Goal: Task Accomplishment & Management: Complete application form

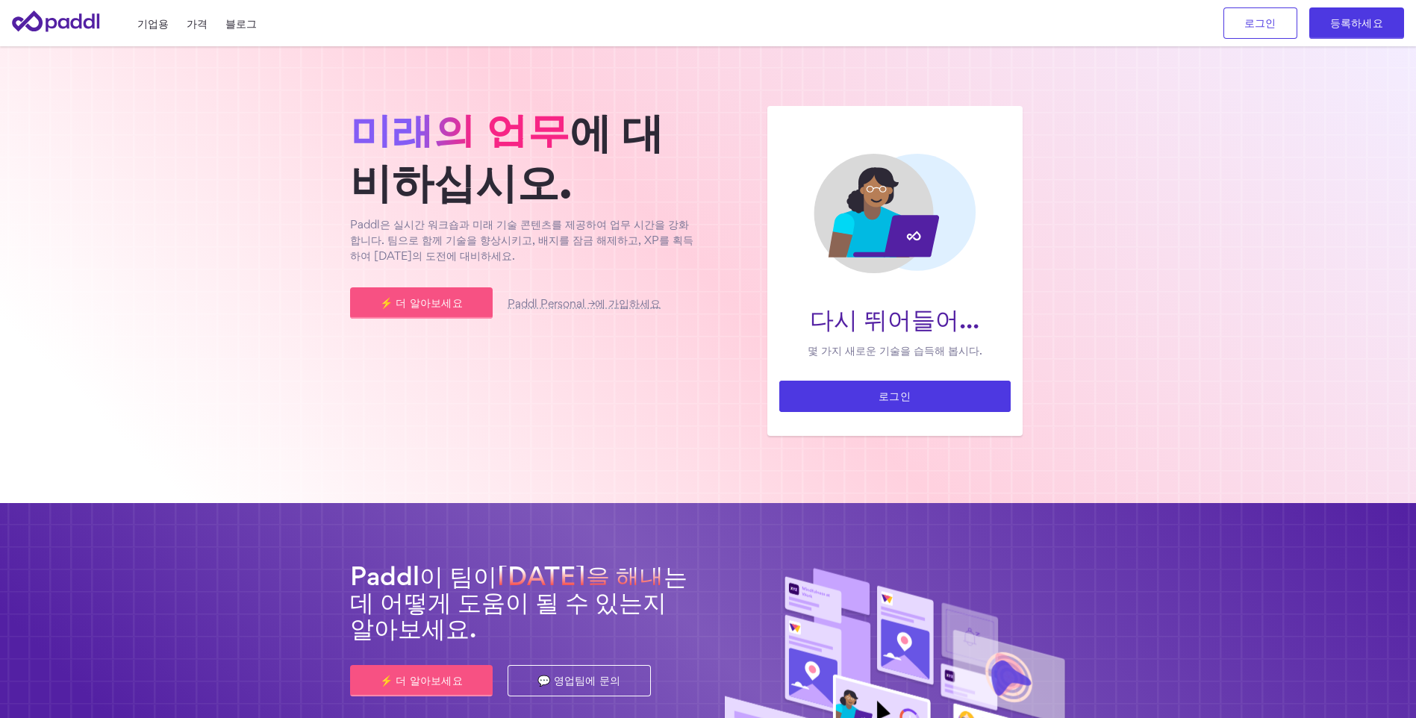
click at [939, 405] on link "로그인" at bounding box center [894, 396] width 231 height 31
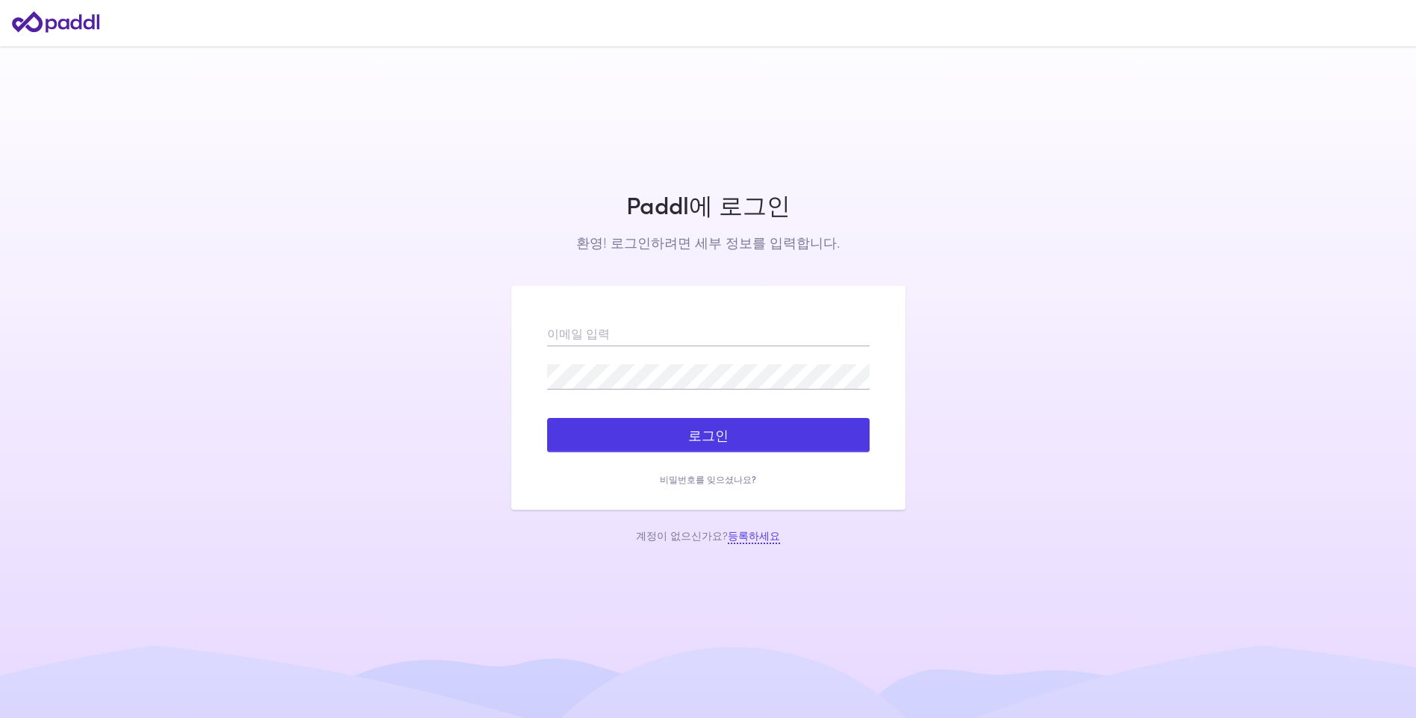
click at [745, 535] on link "등록하세요" at bounding box center [754, 536] width 52 height 16
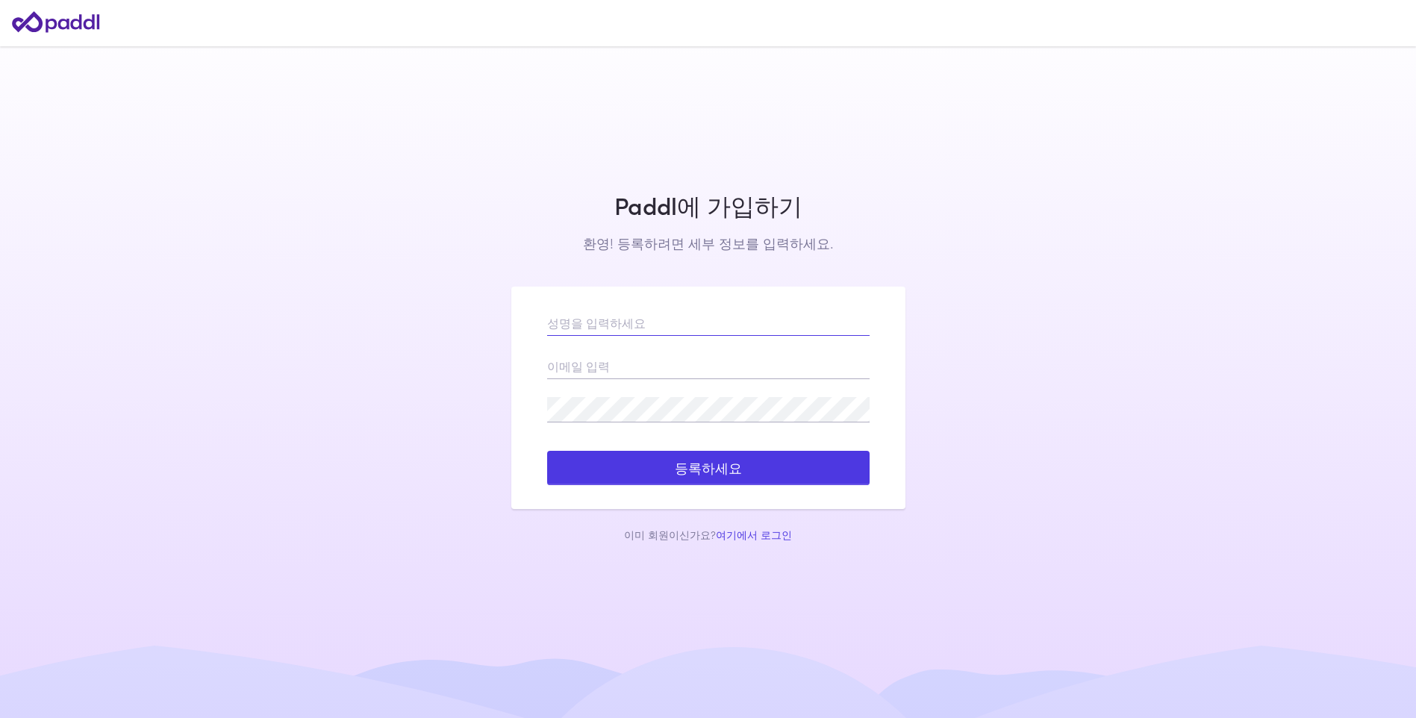
click at [598, 327] on input "text" at bounding box center [708, 323] width 322 height 25
type input "윤순"
click at [567, 373] on input "863" at bounding box center [708, 366] width 322 height 25
click button "로그인" at bounding box center [0, 0] width 0 height 0
click at [585, 367] on input "863" at bounding box center [708, 366] width 322 height 25
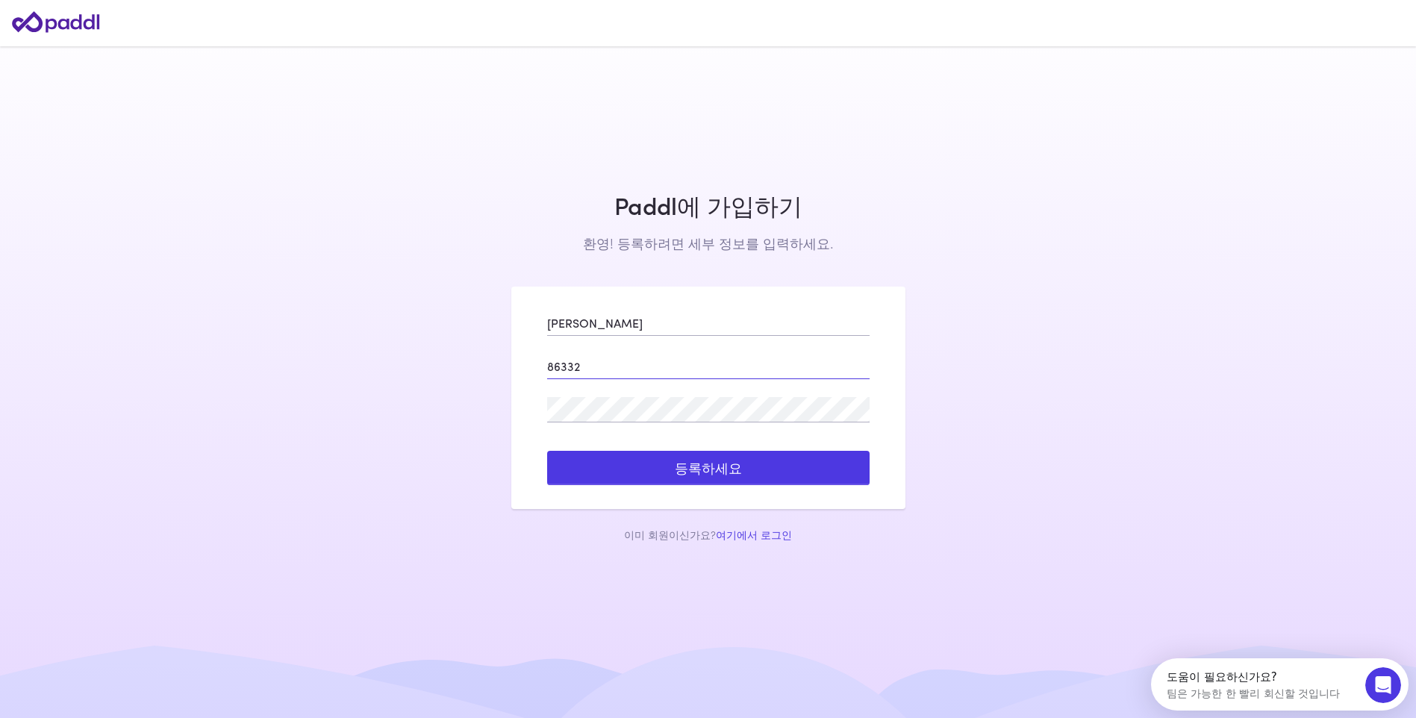
type input "8633217@hanmail.net"
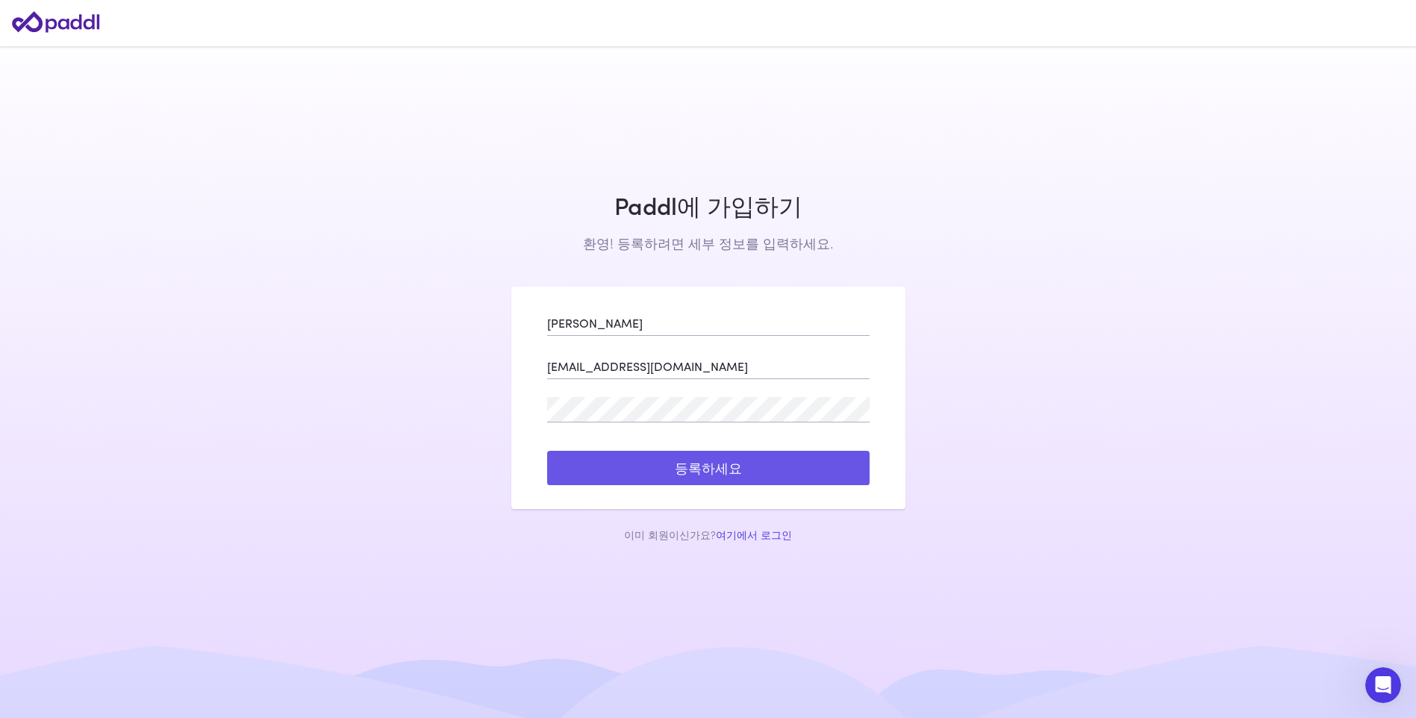
click at [699, 476] on button "등록하세요" at bounding box center [708, 468] width 322 height 34
